Goal: Find specific page/section: Find specific page/section

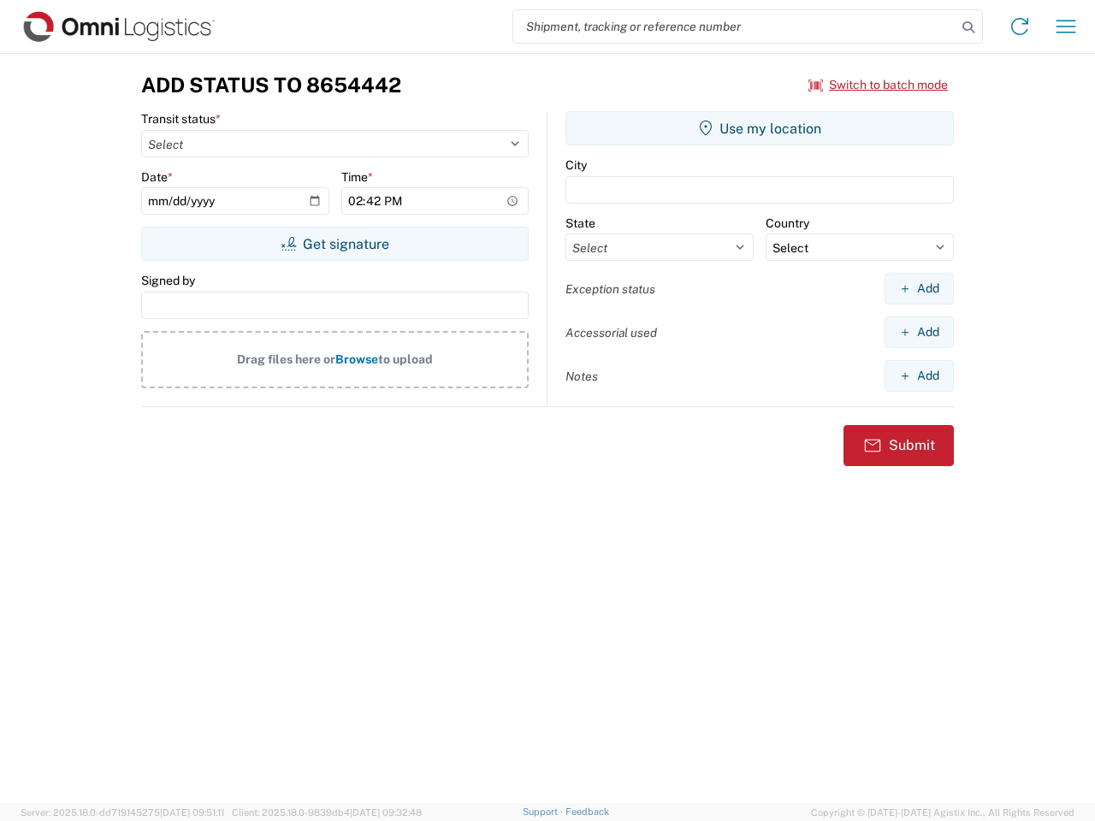
click at [735, 27] on input "search" at bounding box center [734, 26] width 443 height 32
click at [968, 27] on icon at bounding box center [968, 27] width 24 height 24
click at [1019, 27] on icon at bounding box center [1019, 26] width 27 height 27
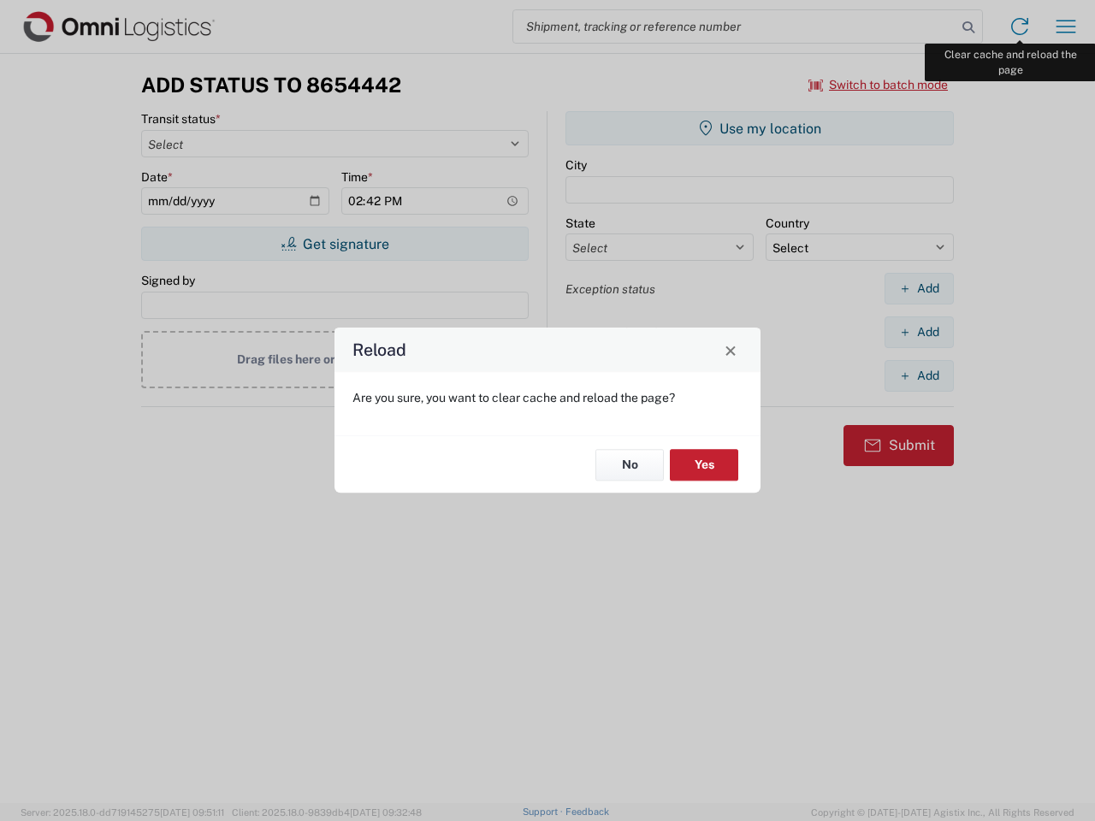
click at [1066, 27] on div "Reload Are you sure, you want to clear cache and reload the page? No Yes" at bounding box center [547, 410] width 1095 height 821
click at [878, 85] on div "Reload Are you sure, you want to clear cache and reload the page? No Yes" at bounding box center [547, 410] width 1095 height 821
click at [334, 244] on div "Reload Are you sure, you want to clear cache and reload the page? No Yes" at bounding box center [547, 410] width 1095 height 821
click at [759, 128] on div "Reload Are you sure, you want to clear cache and reload the page? No Yes" at bounding box center [547, 410] width 1095 height 821
click at [918, 288] on div "Reload Are you sure, you want to clear cache and reload the page? No Yes" at bounding box center [547, 410] width 1095 height 821
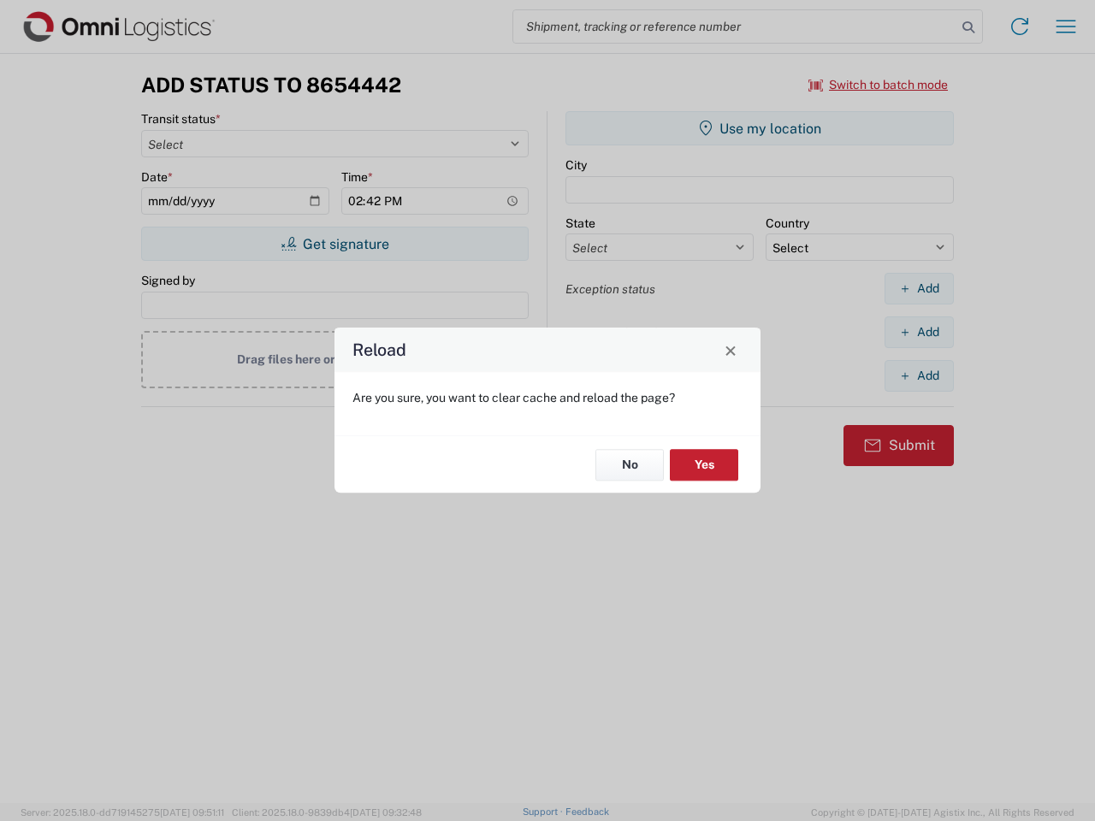
click at [918, 332] on div "Reload Are you sure, you want to clear cache and reload the page? No Yes" at bounding box center [547, 410] width 1095 height 821
click at [918, 375] on div "Reload Are you sure, you want to clear cache and reload the page? No Yes" at bounding box center [547, 410] width 1095 height 821
